Goal: Find specific page/section: Find specific page/section

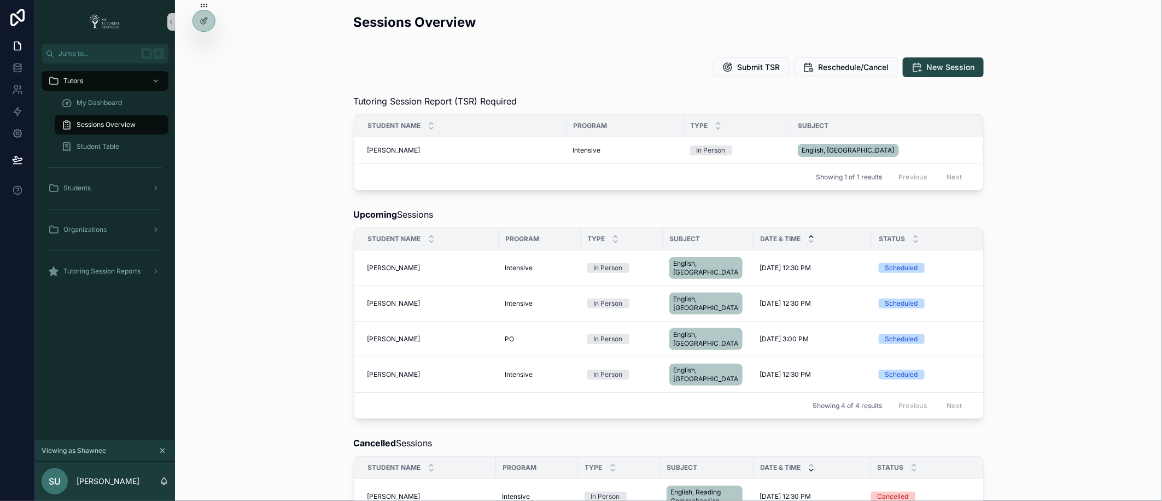
click at [250, 173] on div "Tutoring Session Report (TSR) Required Student Name Program Type Subject Sessio…" at bounding box center [668, 142] width 969 height 104
click at [202, 26] on div at bounding box center [204, 20] width 22 height 21
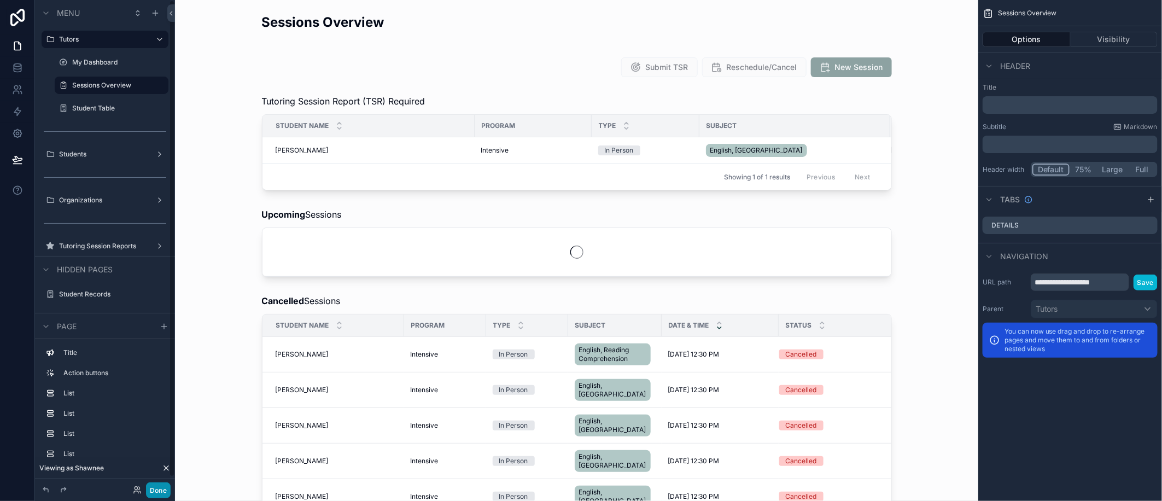
click at [161, 489] on button "Done" at bounding box center [158, 490] width 25 height 16
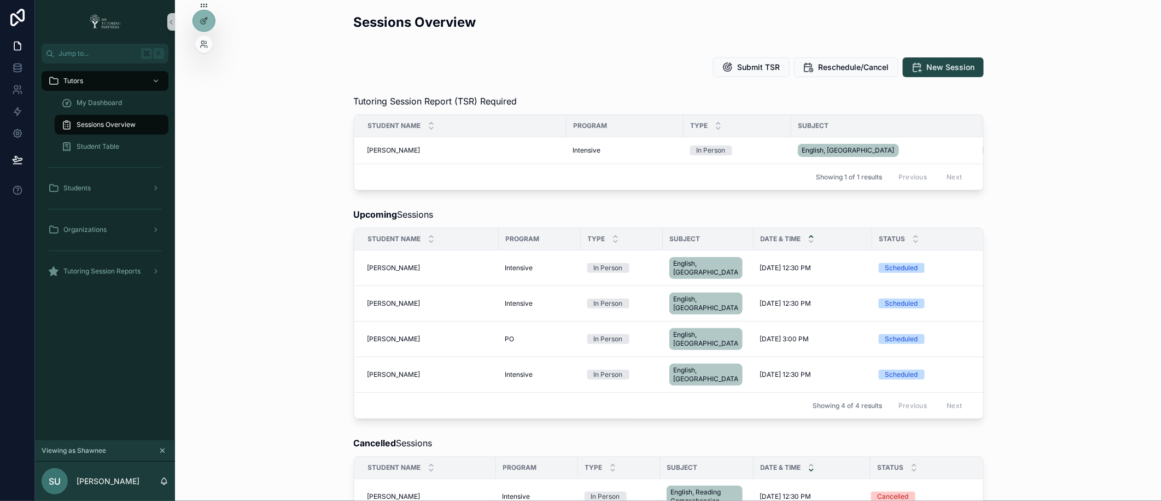
click at [201, 50] on div at bounding box center [203, 44] width 17 height 17
click at [202, 46] on icon at bounding box center [204, 44] width 9 height 9
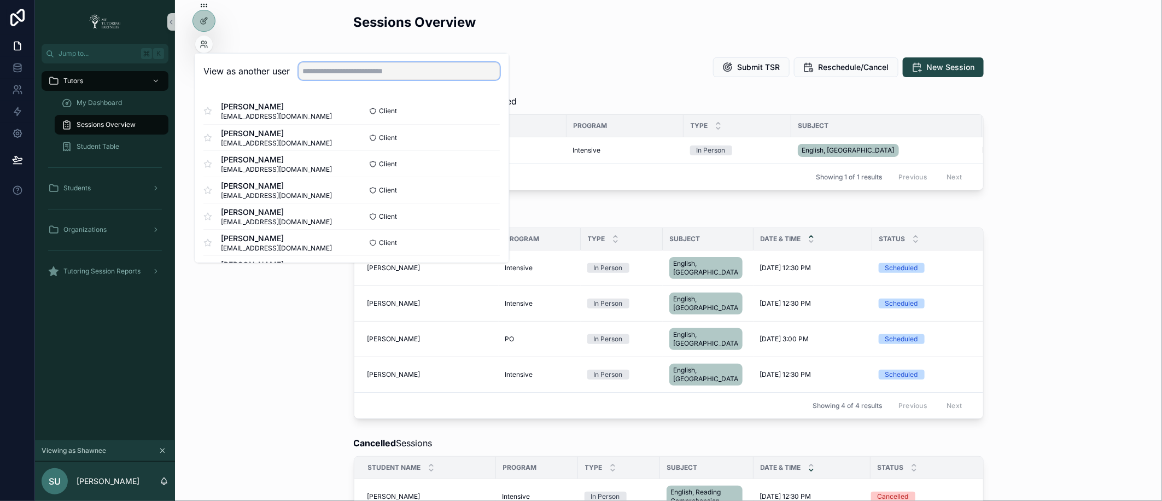
click at [360, 74] on input "text" at bounding box center [399, 70] width 201 height 17
type input "********"
click at [479, 193] on button "Select" at bounding box center [486, 190] width 28 height 16
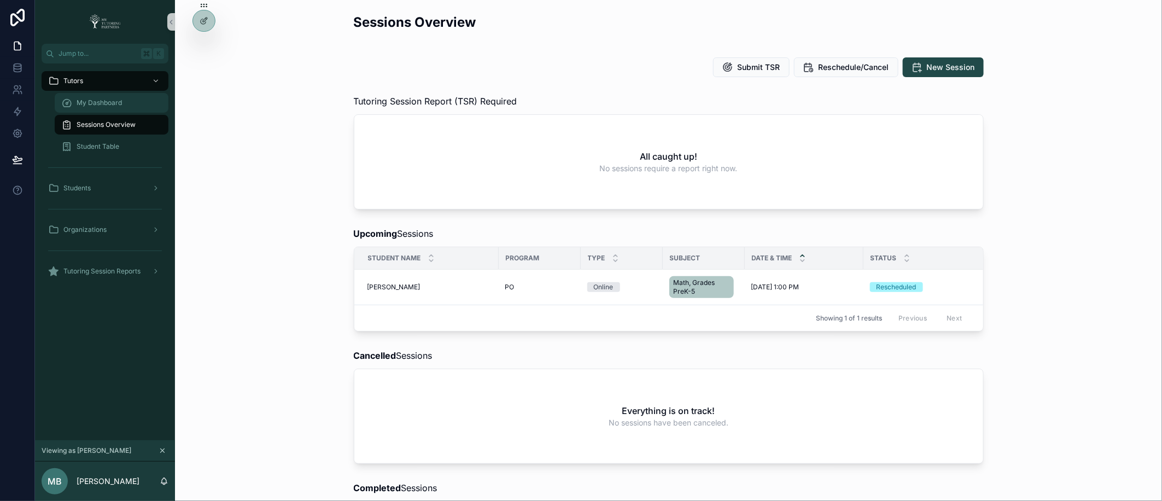
click at [102, 104] on span "My Dashboard" at bounding box center [99, 102] width 45 height 9
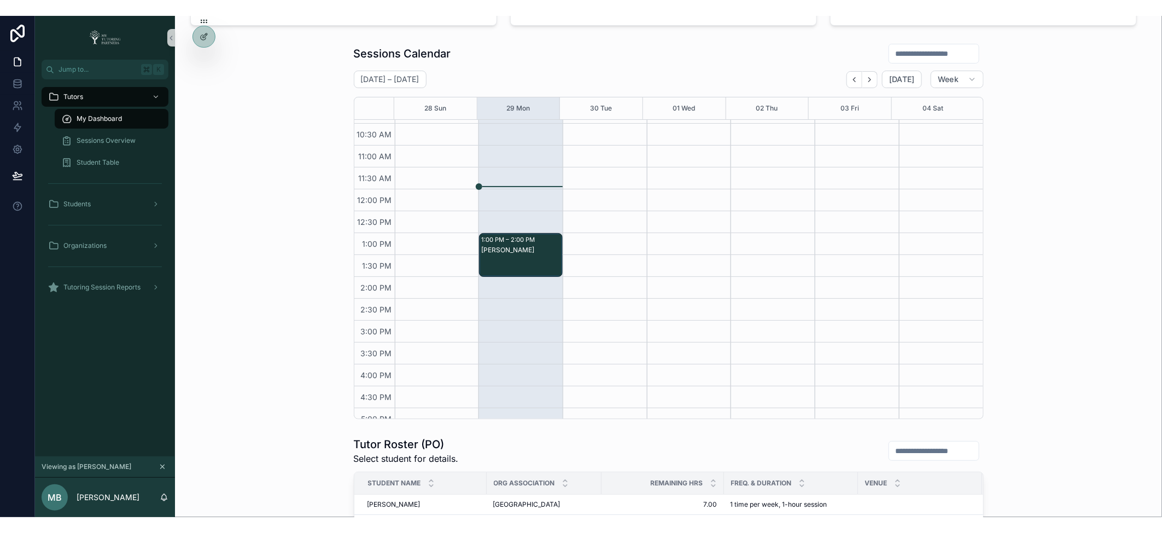
scroll to position [151, 0]
